Goal: Task Accomplishment & Management: Manage account settings

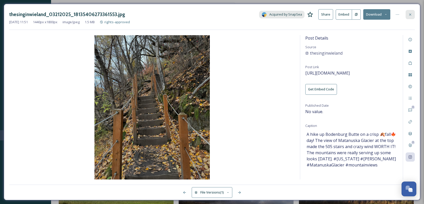
scroll to position [1588, 0]
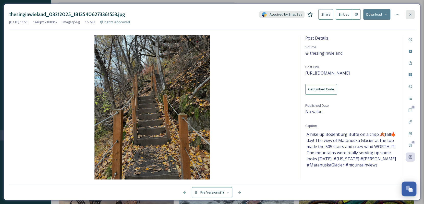
click at [409, 14] on icon at bounding box center [410, 14] width 4 height 4
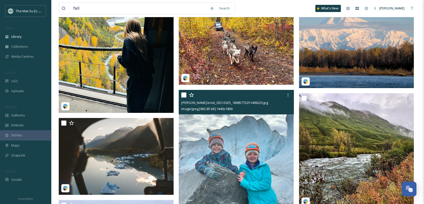
scroll to position [896, 0]
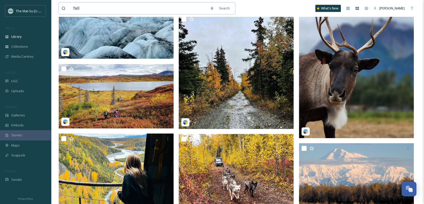
click at [154, 9] on input "fall" at bounding box center [139, 8] width 136 height 11
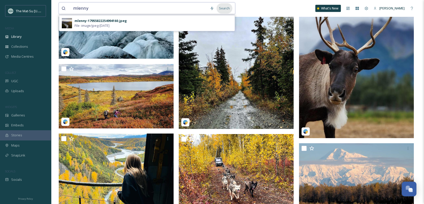
type input "mlenny"
click at [228, 9] on div "Search" at bounding box center [224, 8] width 16 height 10
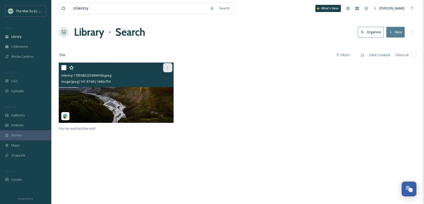
click at [167, 68] on icon at bounding box center [168, 68] width 4 height 4
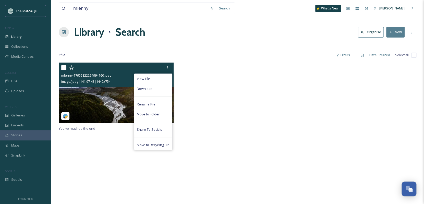
click at [109, 103] on img at bounding box center [116, 92] width 115 height 60
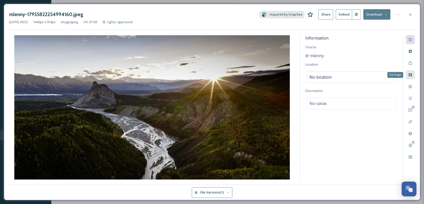
click at [410, 74] on icon at bounding box center [410, 75] width 4 height 4
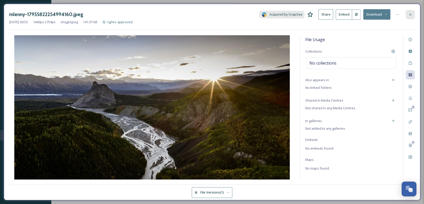
click at [414, 14] on div at bounding box center [409, 14] width 9 height 9
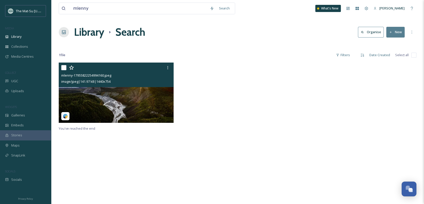
click at [62, 66] on input "checkbox" at bounding box center [63, 67] width 5 height 5
checkbox input "true"
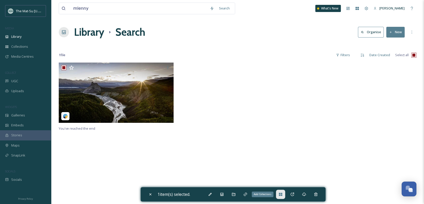
click at [282, 192] on icon at bounding box center [280, 194] width 4 height 4
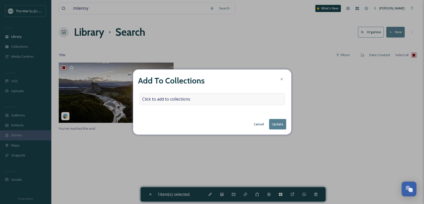
click at [169, 99] on span "Click to add to collections" at bounding box center [166, 99] width 48 height 6
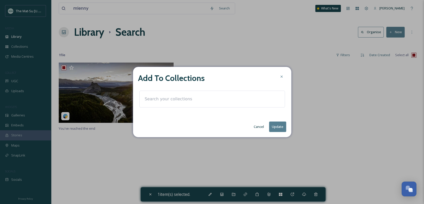
click at [169, 99] on input at bounding box center [170, 98] width 56 height 11
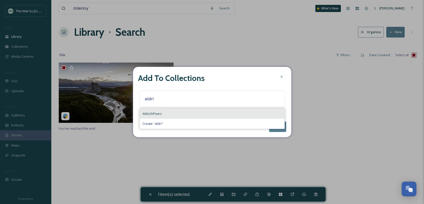
type input "aldri"
click at [149, 112] on span "AldrichPears" at bounding box center [151, 113] width 19 height 5
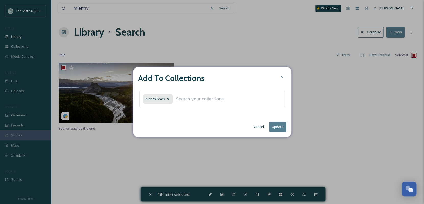
click at [279, 127] on button "Update" at bounding box center [277, 126] width 17 height 10
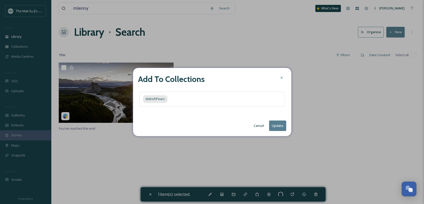
checkbox input "false"
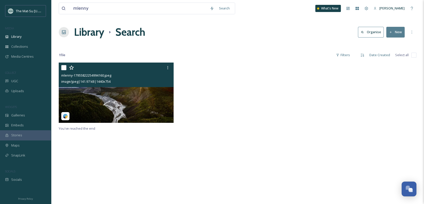
click at [124, 105] on img at bounding box center [116, 92] width 115 height 60
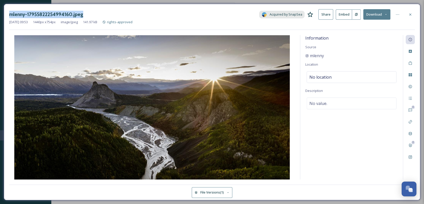
drag, startPoint x: 89, startPoint y: 14, endPoint x: 10, endPoint y: 16, distance: 79.1
click at [10, 16] on div "mlenny-17955822254994160.jpeg Acquired by SnapSea Share Embed Download" at bounding box center [211, 14] width 405 height 10
copy h3 "mlenny-17955822254994160.jpeg"
click at [411, 84] on div "Rights" at bounding box center [409, 86] width 9 height 9
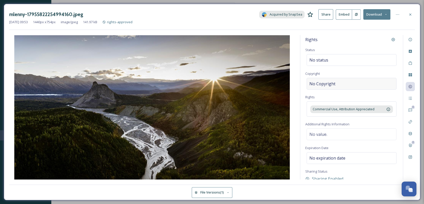
click at [343, 80] on div "No Copyright" at bounding box center [351, 84] width 90 height 12
type input "Mlenny Photography - [PERSON_NAME]"
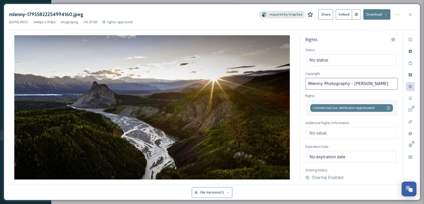
click at [352, 107] on div "Commercial Use, Attribution Appreciated This allows the client to use your post…" at bounding box center [351, 107] width 90 height 15
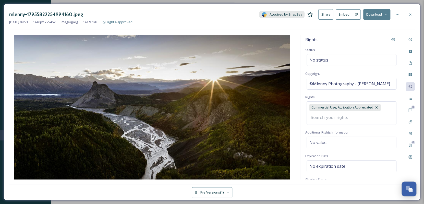
click at [320, 123] on input at bounding box center [336, 117] width 56 height 11
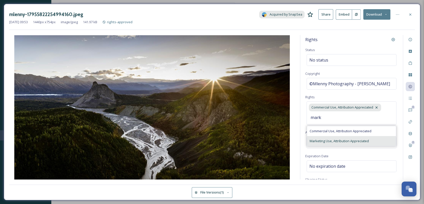
type input "mark"
click at [315, 143] on span "Marketing Use, Attribution Appreciated" at bounding box center [338, 140] width 59 height 5
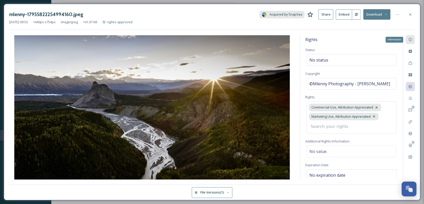
click at [410, 37] on div "Information" at bounding box center [409, 39] width 9 height 9
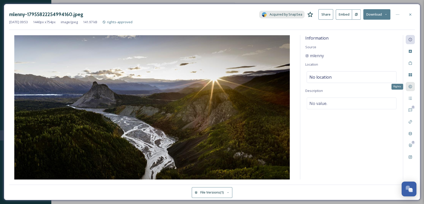
click at [411, 87] on icon at bounding box center [410, 86] width 4 height 4
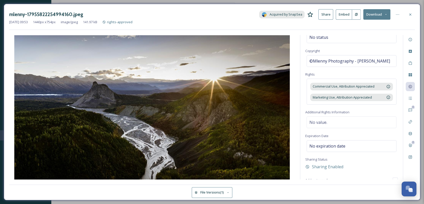
scroll to position [31, 0]
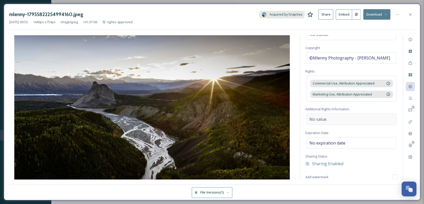
click at [348, 119] on div "No value." at bounding box center [351, 119] width 90 height 12
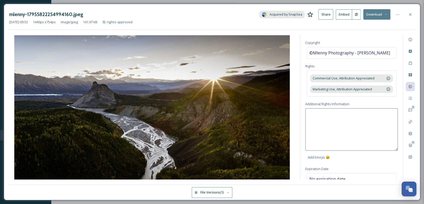
click at [351, 122] on textarea at bounding box center [351, 129] width 92 height 42
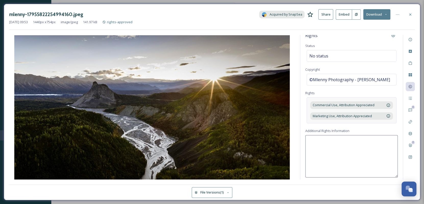
scroll to position [0, 0]
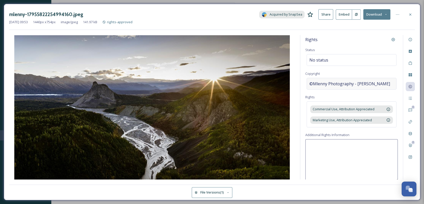
click at [331, 87] on span "©Mlenny Photography - [PERSON_NAME]" at bounding box center [349, 84] width 81 height 6
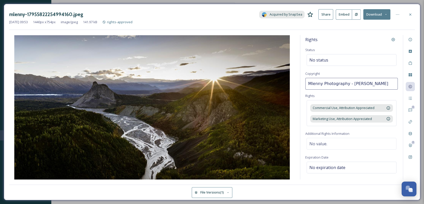
click at [380, 83] on input "Mlenny Photography - [PERSON_NAME]" at bounding box center [351, 84] width 92 height 12
type input "Mlenny Photography - [PERSON_NAME]"
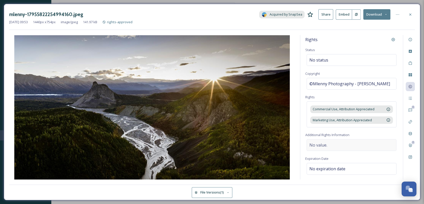
click at [349, 148] on div "No value." at bounding box center [351, 145] width 90 height 12
click at [349, 148] on textarea at bounding box center [351, 160] width 92 height 42
paste textarea "[DATE] 1:32 AM"
click at [336, 151] on textarea "Per email from [DATE] 1:32 AM" at bounding box center [351, 160] width 92 height 42
paste textarea "[EMAIL_ADDRESS][DOMAIN_NAME]"
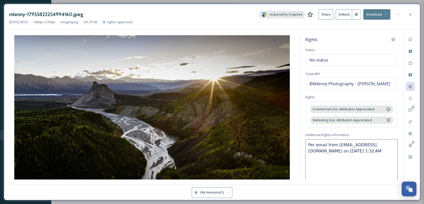
click at [326, 150] on textarea "Per email from [EMAIL_ADDRESS][DOMAIN_NAME] on [DATE] 1:32 AM" at bounding box center [351, 160] width 92 height 42
click at [344, 161] on textarea "Per email to [PERSON_NAME][EMAIL_ADDRESS][DOMAIN_NAME] from [EMAIL_ADDRESS][DOM…" at bounding box center [351, 160] width 92 height 42
paste textarea "Lorem Ipsumd, Sitame con adip elits. D`e tem inci ut Laboree dolo ma 17 ali eni…"
type textarea "Lor ipsum do sitame@consectetur.adi elit seddoeius@tem.inc ut Lab 35, 4837, 7:0…"
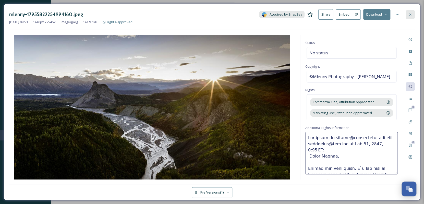
click at [411, 13] on icon at bounding box center [410, 14] width 4 height 4
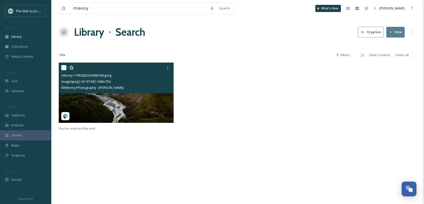
click at [280, 109] on div at bounding box center [237, 93] width 117 height 63
